Goal: Check status

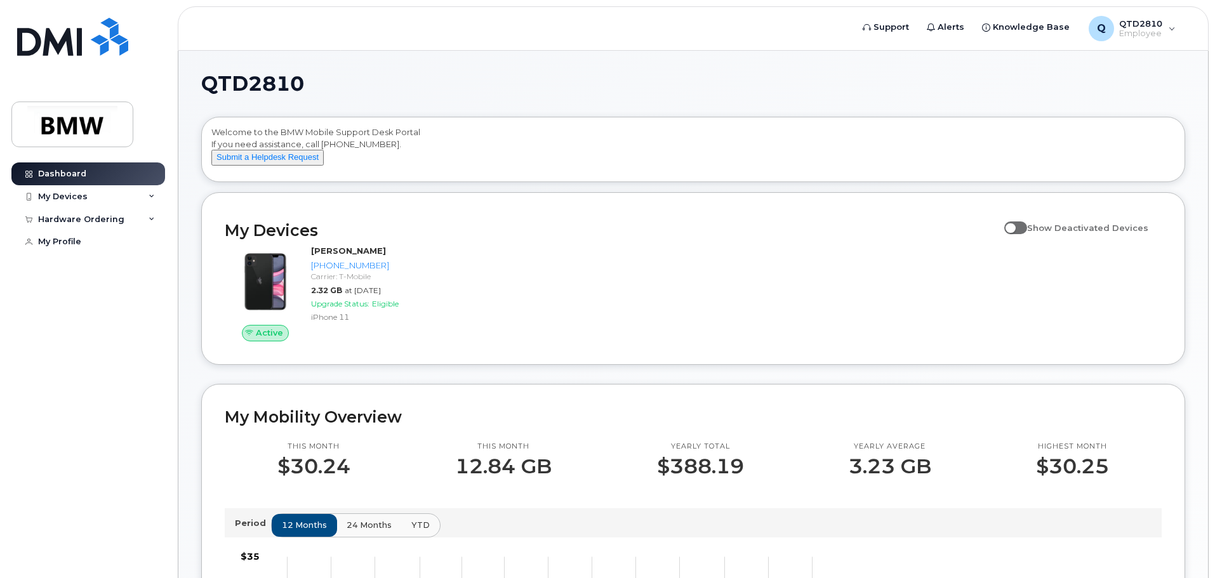
click at [1021, 234] on span at bounding box center [1015, 227] width 23 height 13
click at [1014, 226] on input "Show Deactivated Devices" at bounding box center [1009, 221] width 10 height 10
checkbox input "true"
click at [930, 258] on div "Active [PERSON_NAME] [PHONE_NUMBER] Carrier: T-Mobile 2.32 GB at [DATE] Upgrade…" at bounding box center [693, 293] width 952 height 112
click at [621, 282] on div "Active [PERSON_NAME] [PHONE_NUMBER] Carrier: T-Mobile 2.32 GB at [DATE] Upgrade…" at bounding box center [693, 293] width 952 height 112
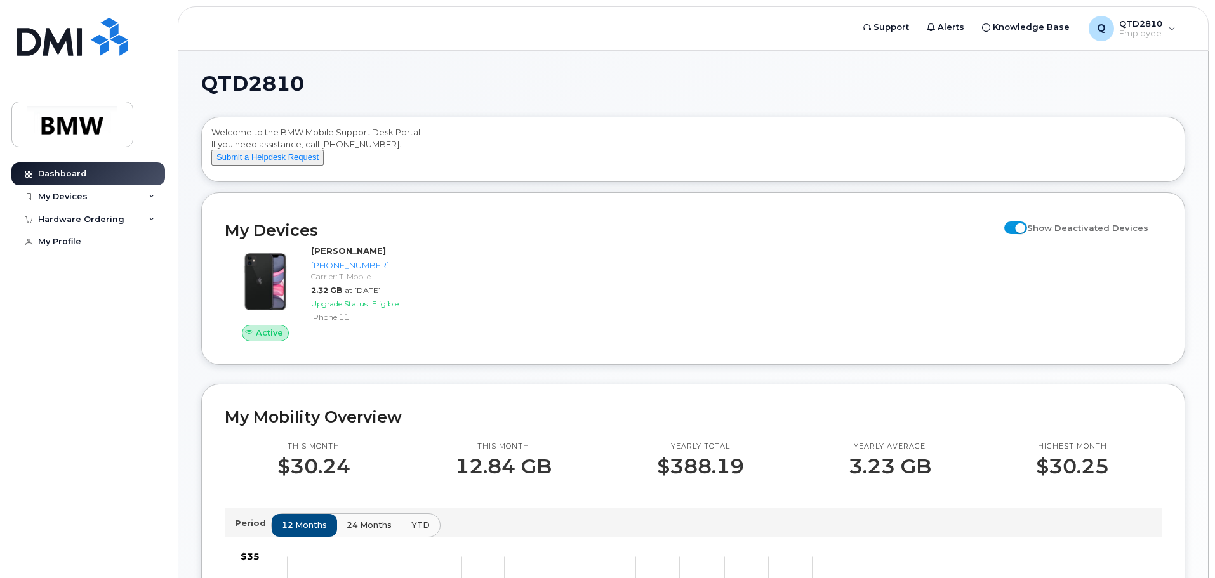
click at [630, 327] on div "Active [PERSON_NAME] [PHONE_NUMBER] Carrier: T-Mobile 2.32 GB at [DATE] Upgrade…" at bounding box center [693, 293] width 952 height 112
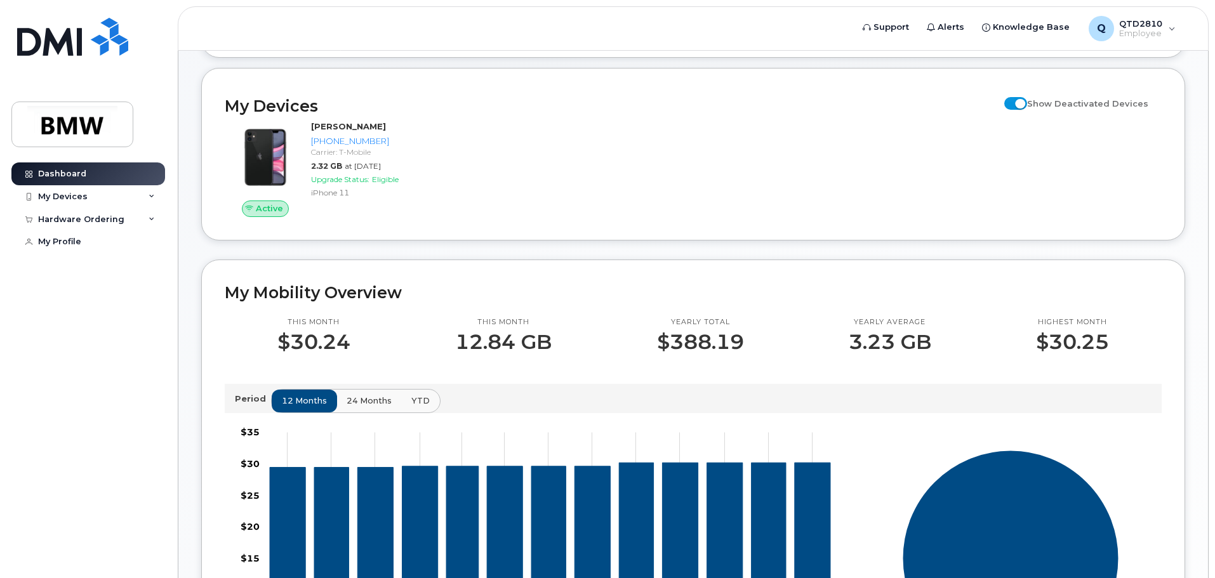
scroll to position [63, 0]
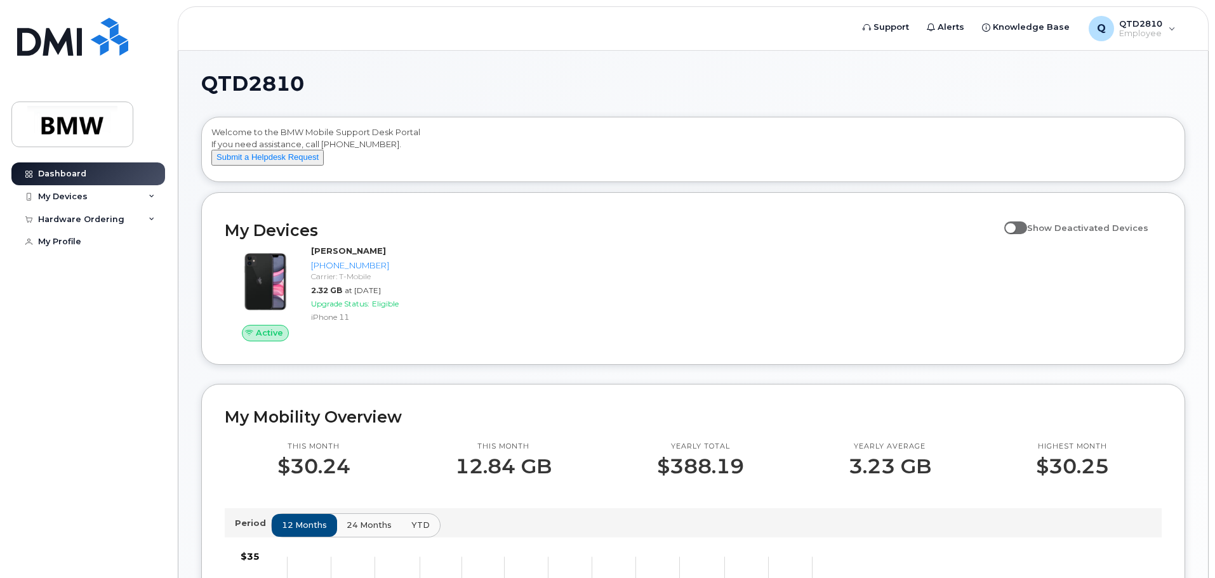
click at [624, 282] on div "Active [PERSON_NAME] [PHONE_NUMBER] Carrier: T-Mobile 2.32 GB at [DATE] Upgrade…" at bounding box center [693, 293] width 952 height 112
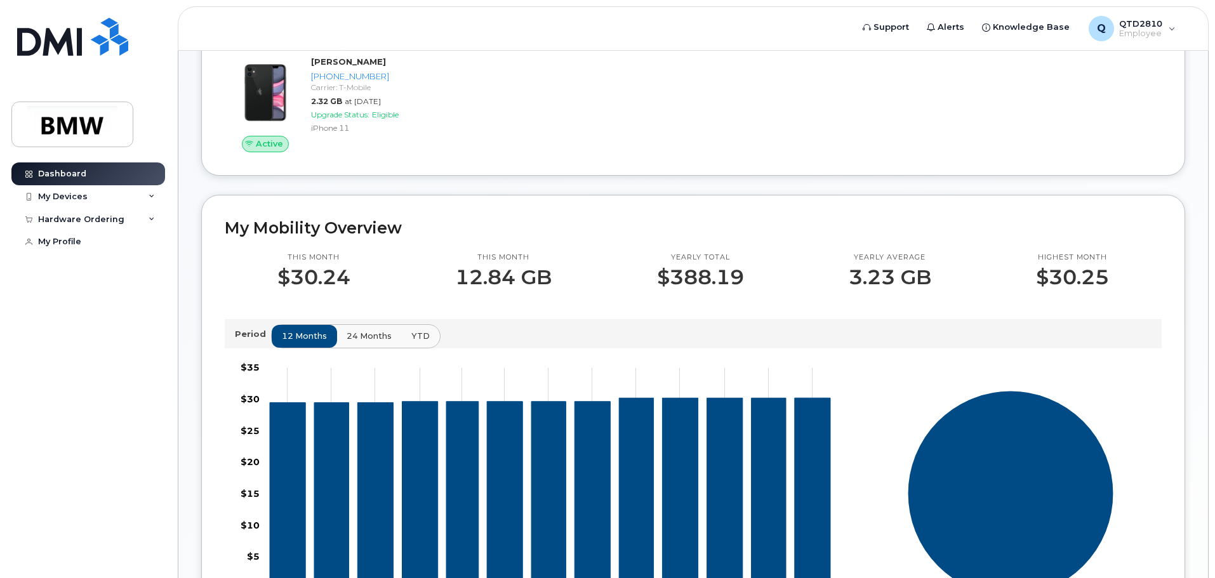
scroll to position [127, 0]
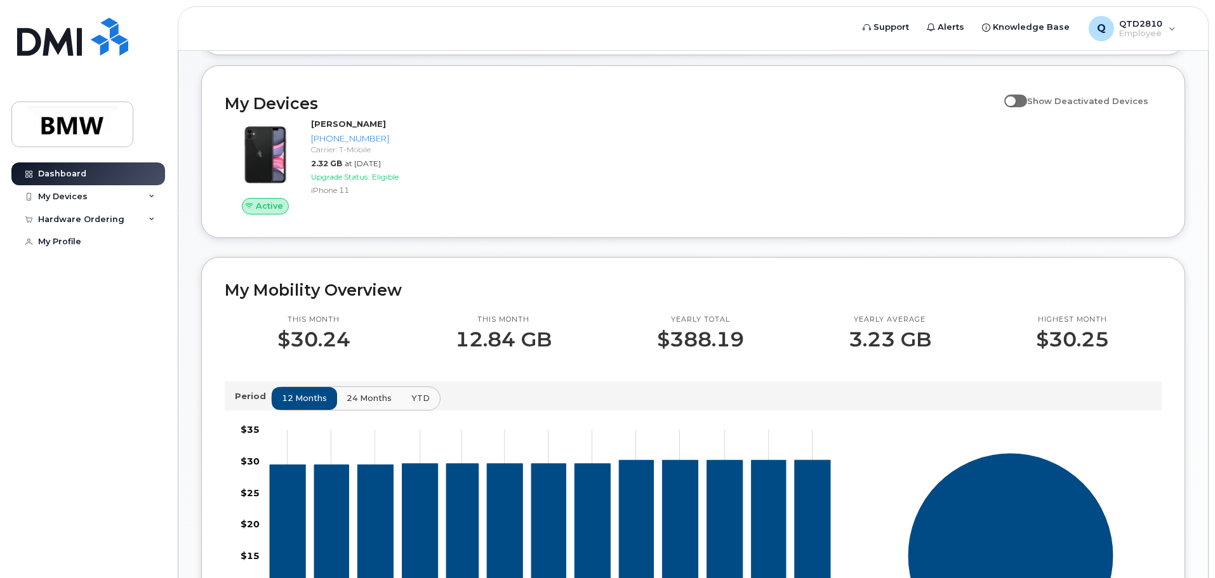
drag, startPoint x: 699, startPoint y: 213, endPoint x: 340, endPoint y: 436, distance: 422.5
